Goal: Find specific page/section: Find specific page/section

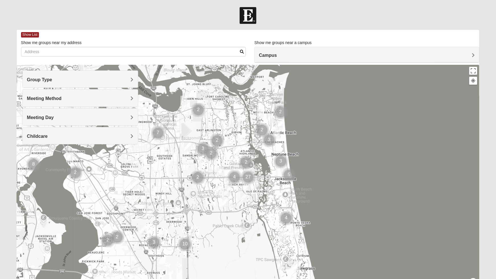
click at [52, 80] on span "Group Type" at bounding box center [39, 79] width 25 height 5
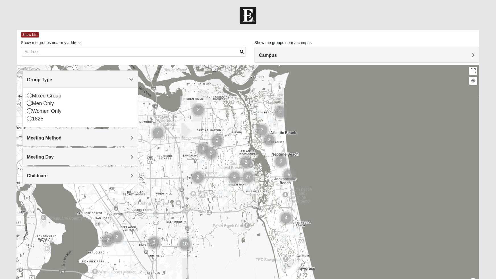
click at [134, 79] on div "Group Type" at bounding box center [80, 79] width 115 height 17
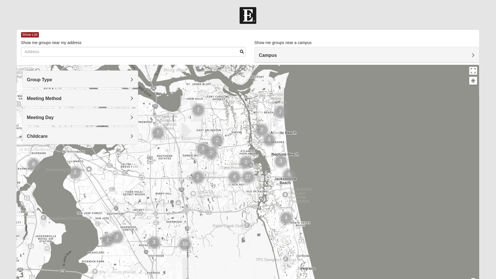
click at [134, 102] on div "Meeting Method" at bounding box center [80, 98] width 115 height 17
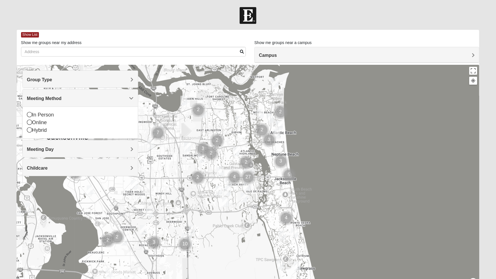
click at [137, 96] on div "Meeting Method" at bounding box center [80, 98] width 115 height 17
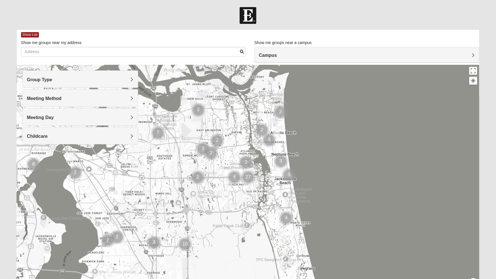
click at [135, 117] on div "Meeting Day" at bounding box center [80, 117] width 115 height 17
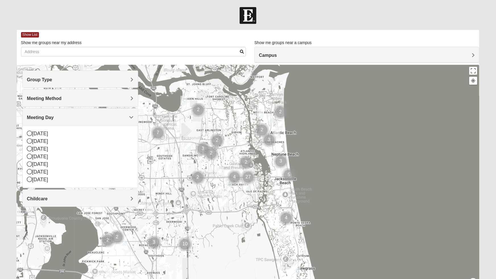
click at [54, 117] on span "Meeting Day" at bounding box center [40, 117] width 27 height 5
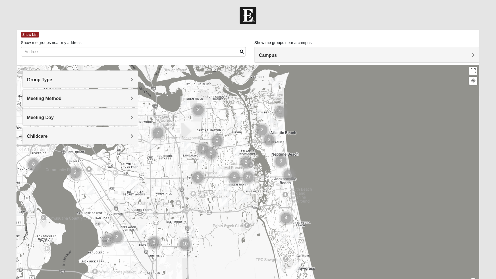
click at [48, 135] on span "Childcare" at bounding box center [37, 136] width 21 height 5
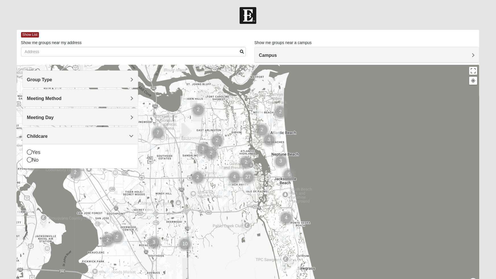
click at [48, 135] on span "Childcare" at bounding box center [37, 136] width 21 height 5
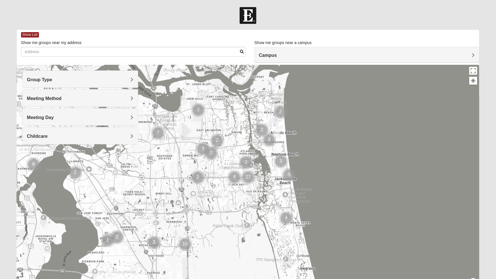
click at [466, 59] on div "Campus" at bounding box center [367, 54] width 224 height 15
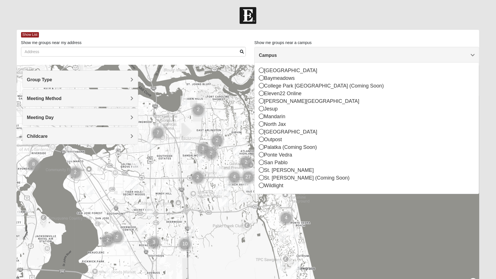
click at [277, 53] on span "Campus" at bounding box center [268, 55] width 18 height 5
